Goal: Task Accomplishment & Management: Use online tool/utility

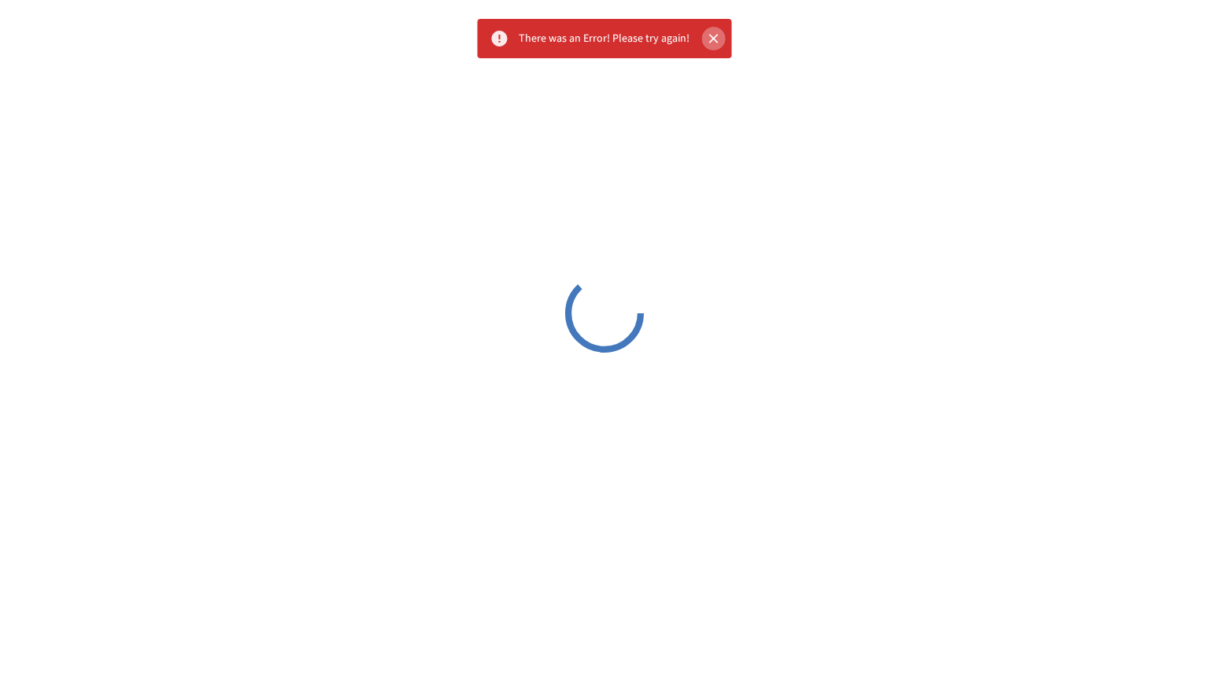
click at [720, 44] on icon "Close" at bounding box center [714, 39] width 16 height 16
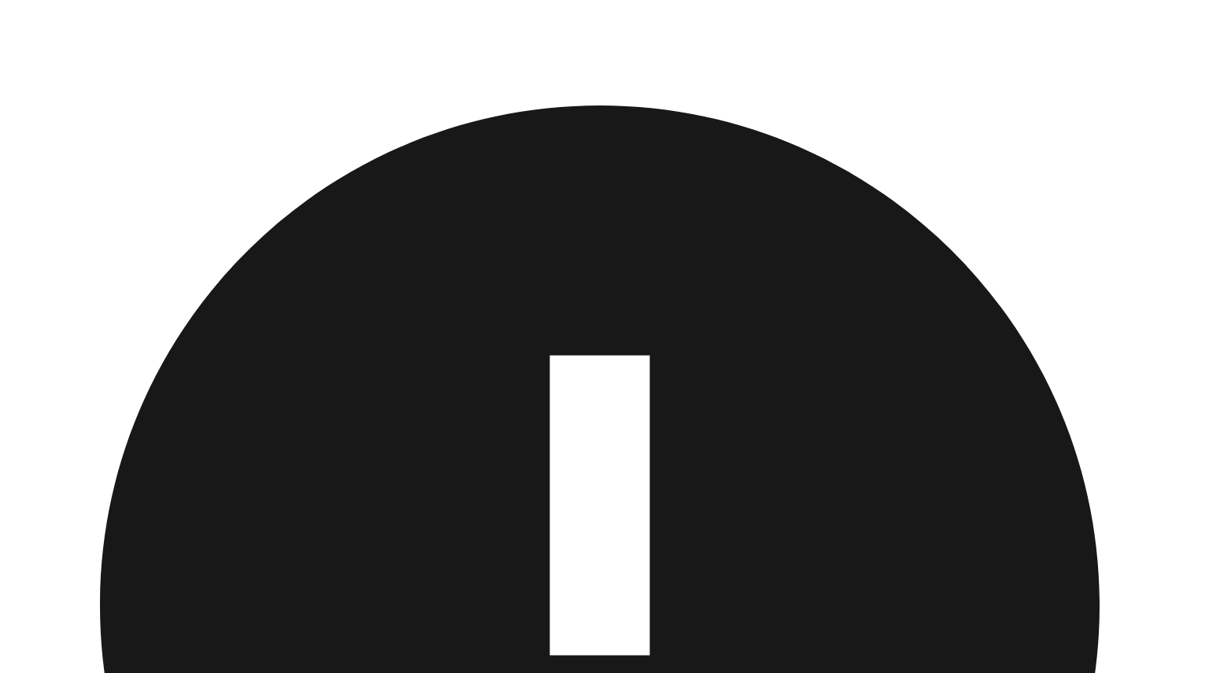
click at [726, 35] on div "There was an Error! Please try again!" at bounding box center [604, 634] width 1209 height 1269
click at [720, 35] on div "There was an Error! Please try again!" at bounding box center [604, 634] width 1209 height 1269
